Goal: Contribute content

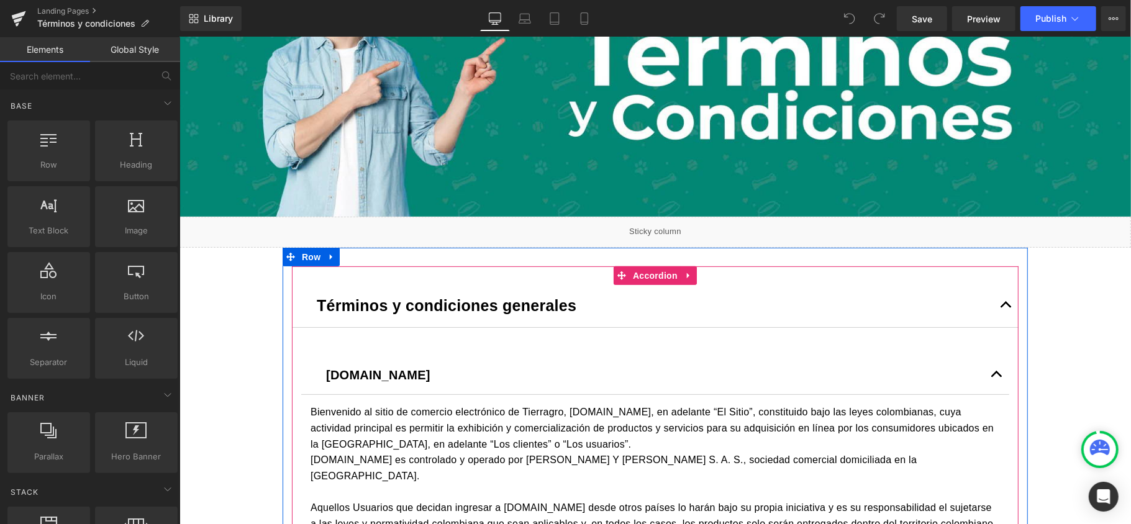
scroll to position [248, 0]
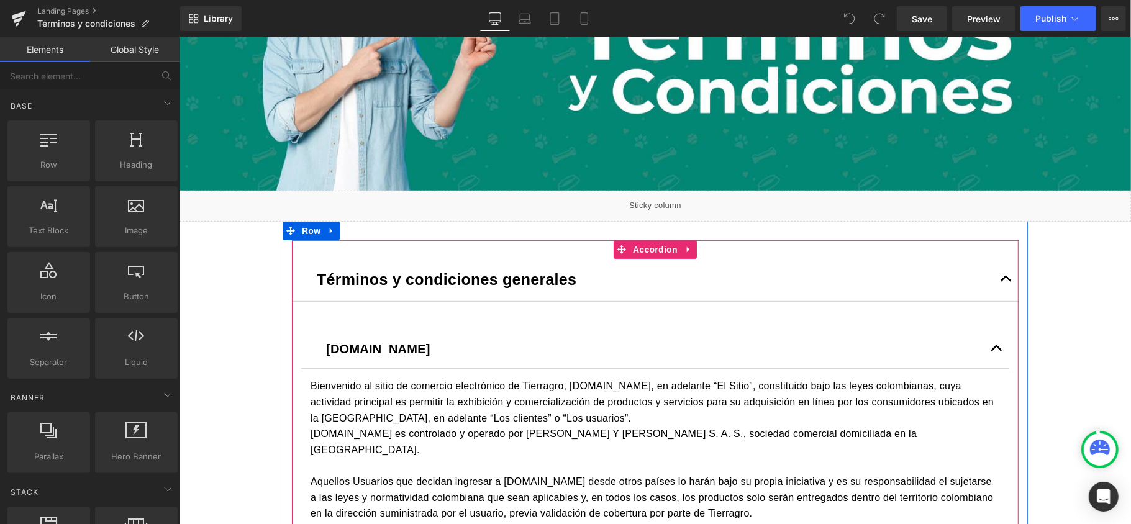
click at [996, 273] on button "button" at bounding box center [1005, 278] width 25 height 43
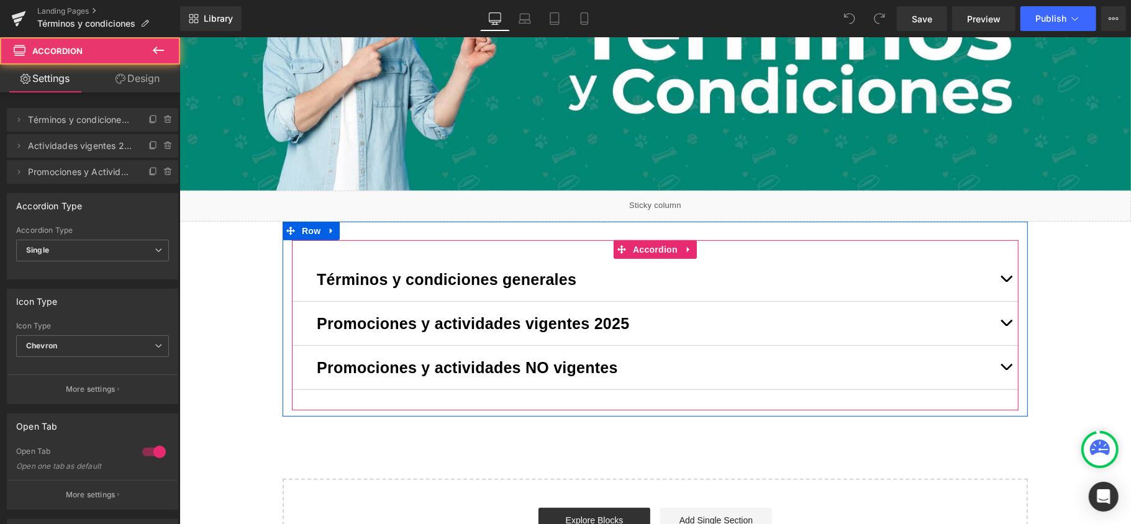
click at [1005, 281] on span "button" at bounding box center [1005, 281] width 0 height 0
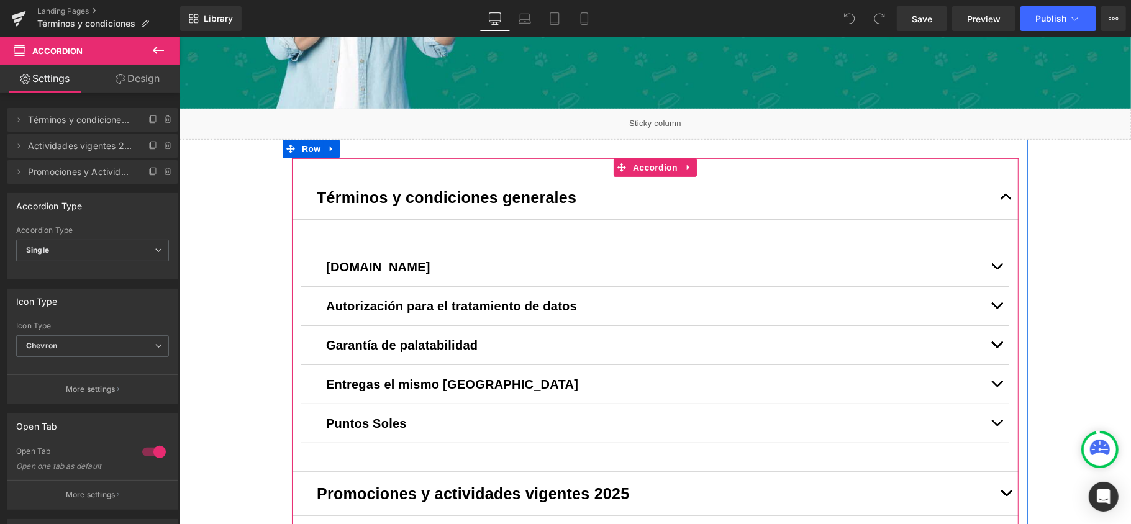
scroll to position [331, 0]
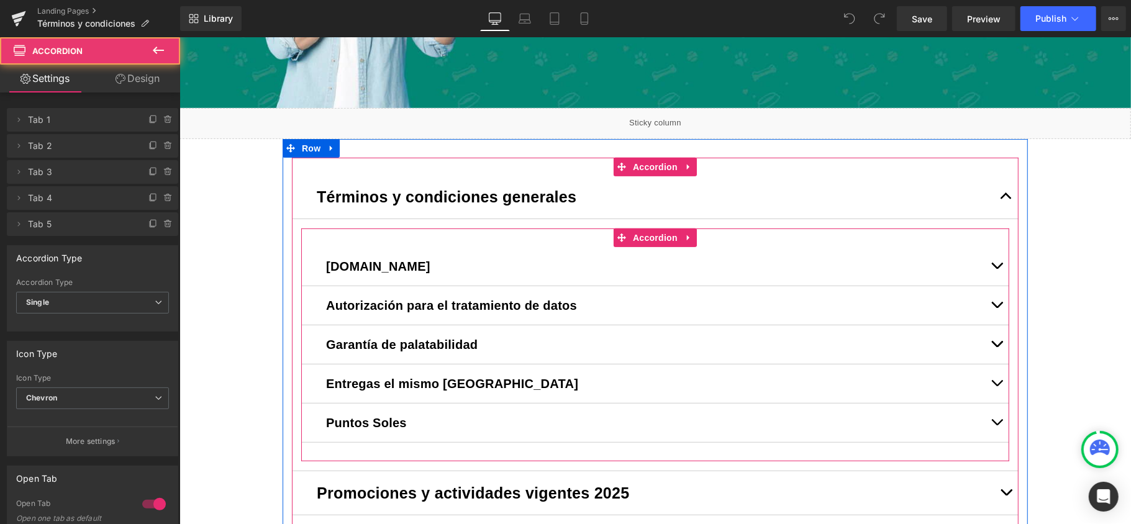
click at [989, 422] on button "button" at bounding box center [996, 422] width 25 height 39
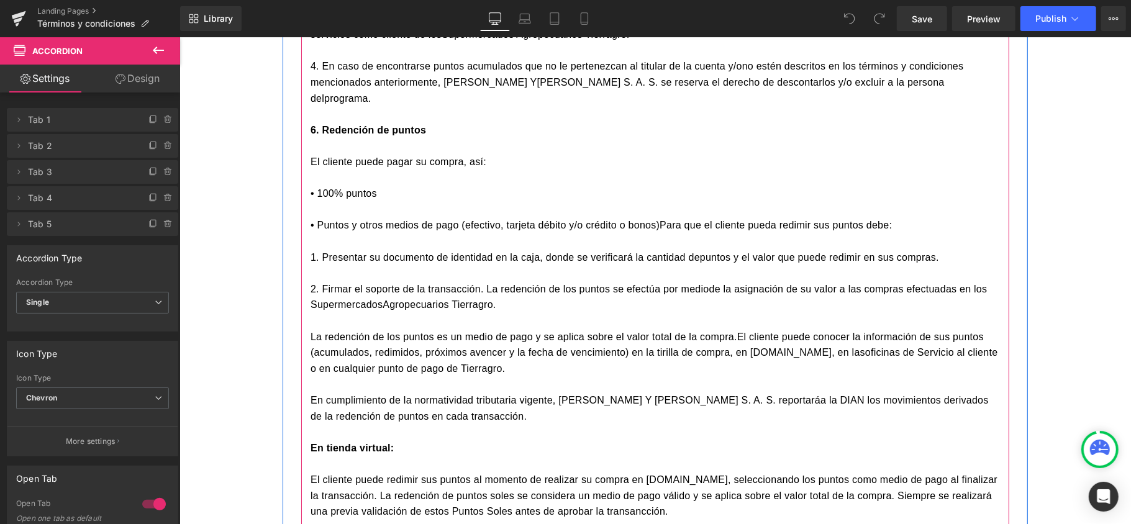
scroll to position [1904, 0]
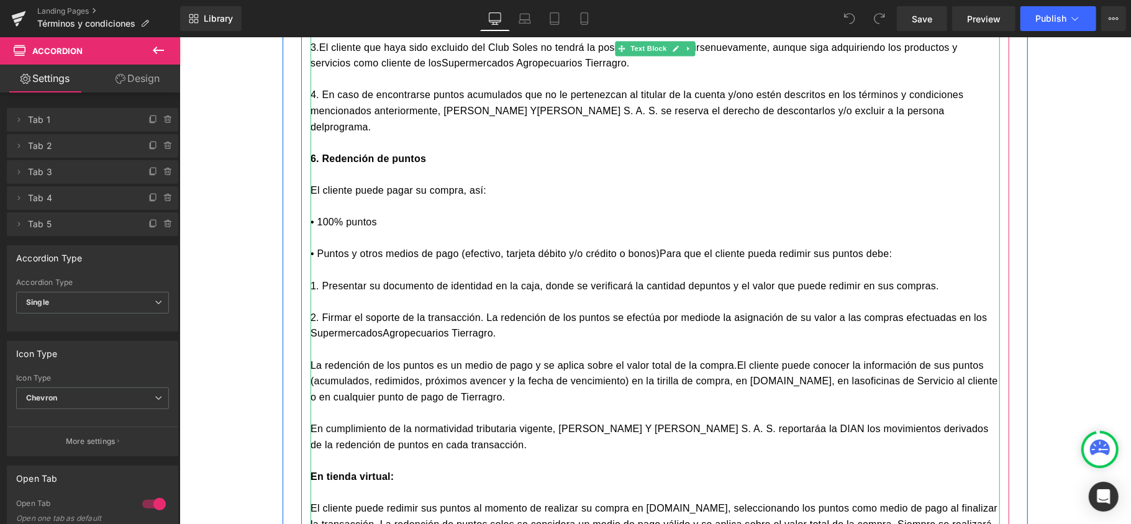
click at [417, 357] on div "La redención de los puntos es un medio de pago y se aplica sobre el valor total…" at bounding box center [654, 381] width 689 height 48
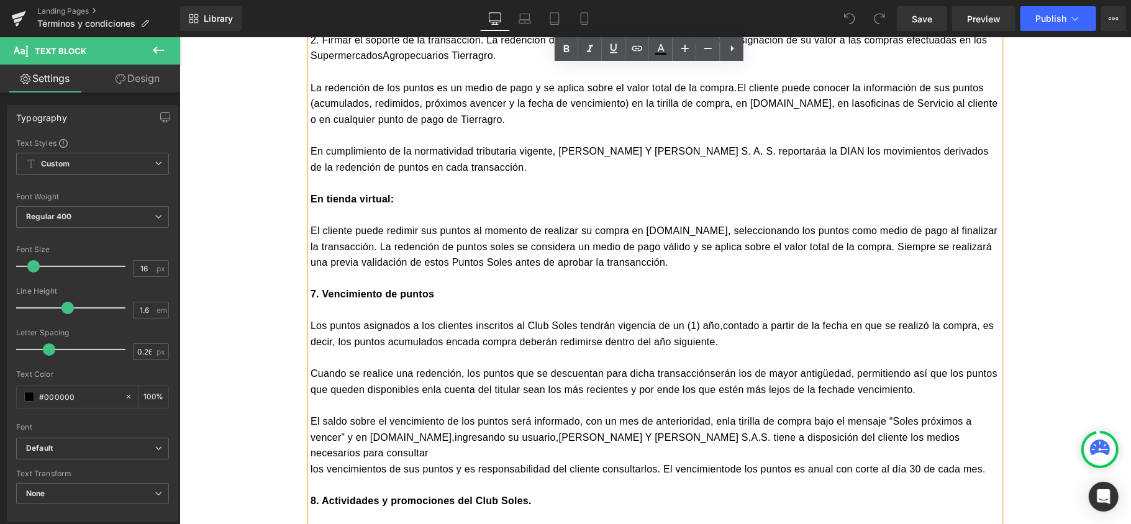
scroll to position [2153, 0]
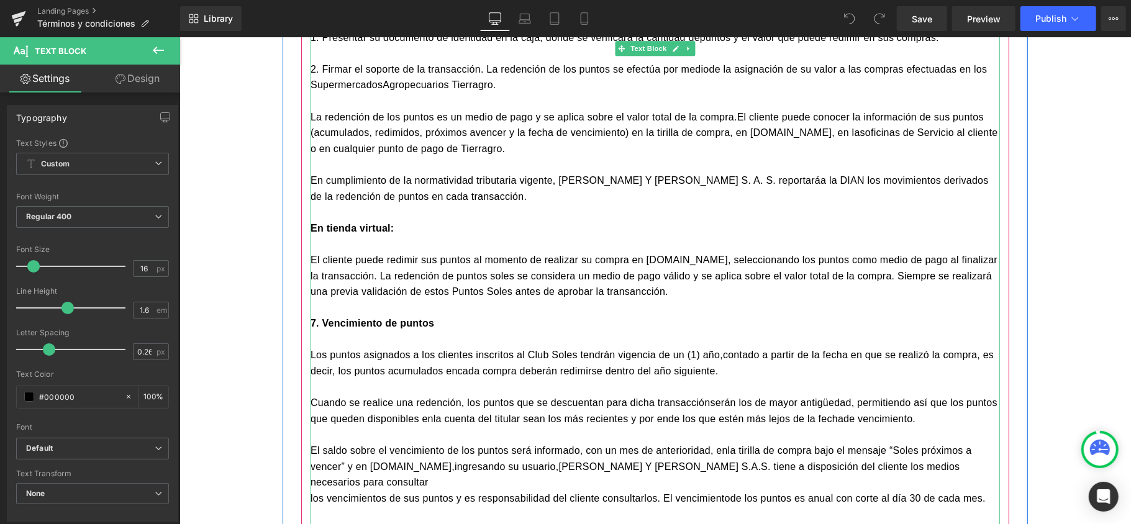
click at [527, 258] on span "El cliente puede redimir sus puntos al momento de realizar su compra en [DOMAIN…" at bounding box center [653, 275] width 687 height 42
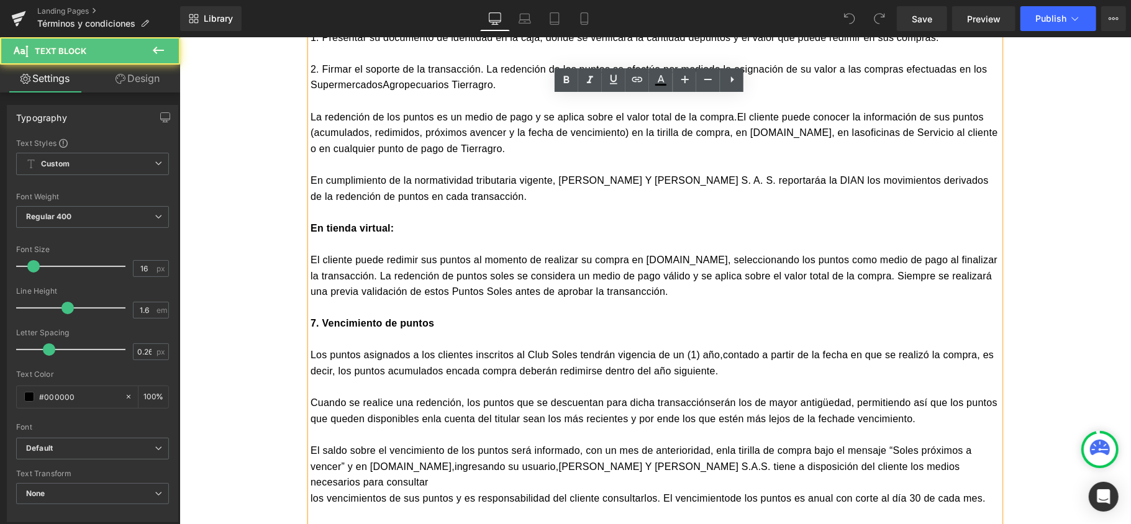
drag, startPoint x: 527, startPoint y: 261, endPoint x: 651, endPoint y: 263, distance: 124.8
click at [651, 263] on div "El cliente puede redimir sus puntos al momento de realizar su compra en [DOMAIN…" at bounding box center [654, 266] width 689 height 63
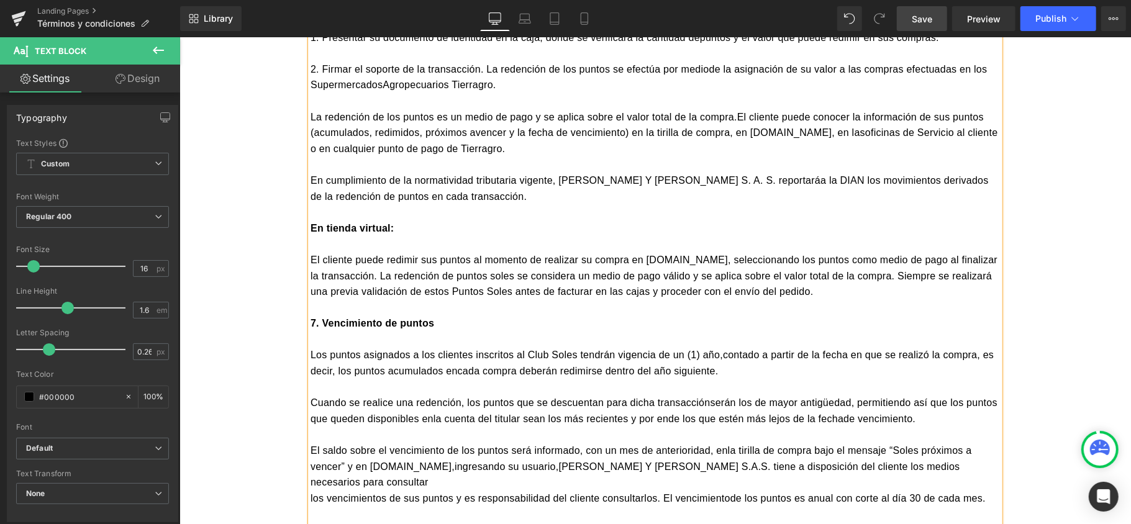
click at [918, 20] on span "Save" at bounding box center [922, 18] width 20 height 13
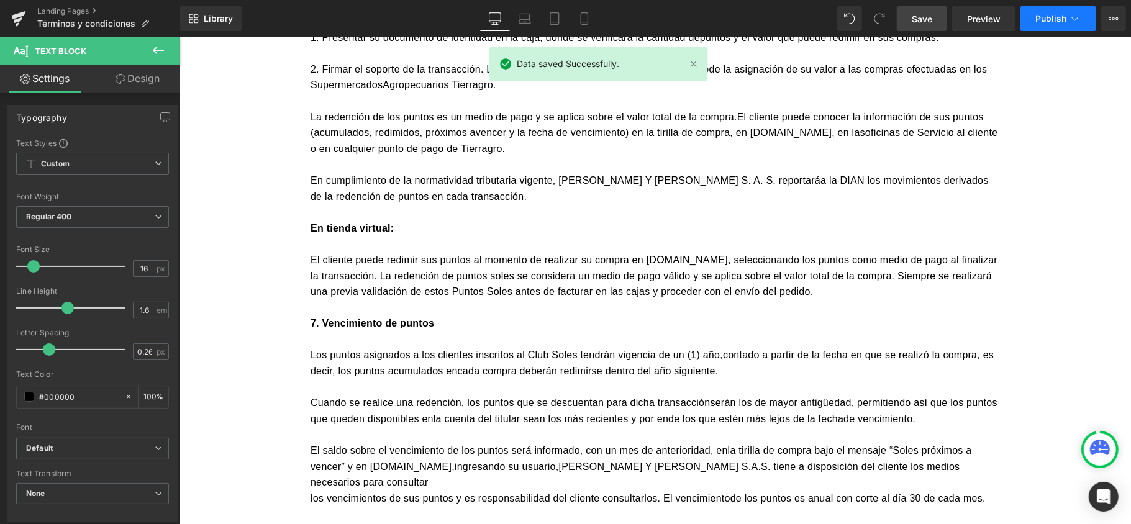
click at [1072, 15] on icon at bounding box center [1075, 18] width 12 height 12
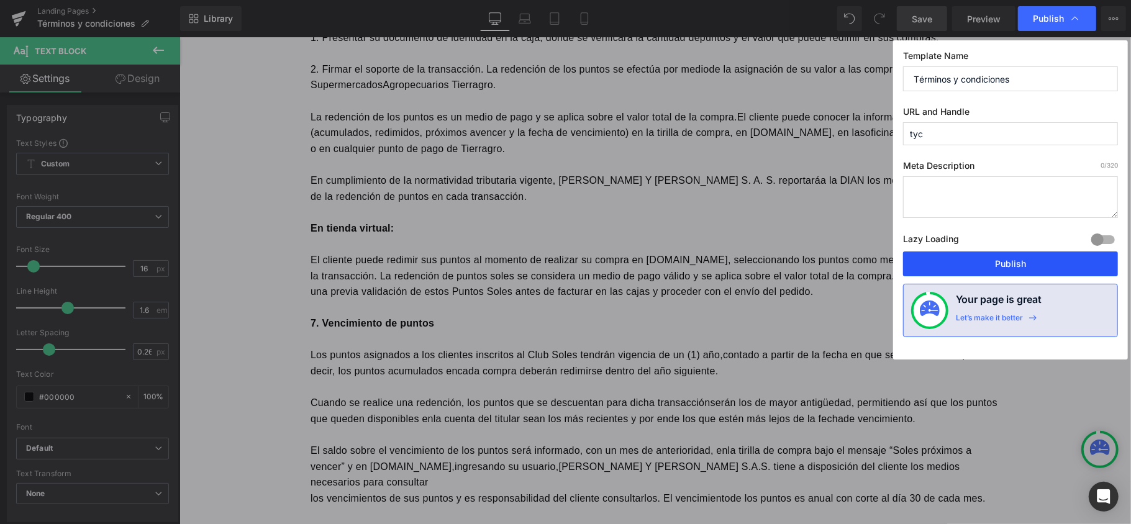
click at [976, 266] on button "Publish" at bounding box center [1010, 264] width 215 height 25
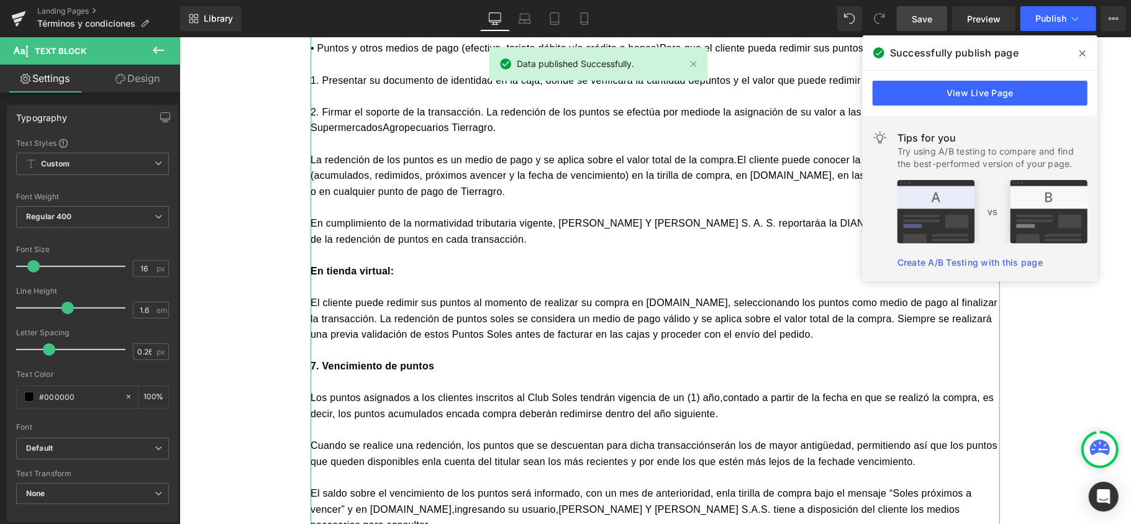
scroll to position [2070, 0]
